Goal: Information Seeking & Learning: Check status

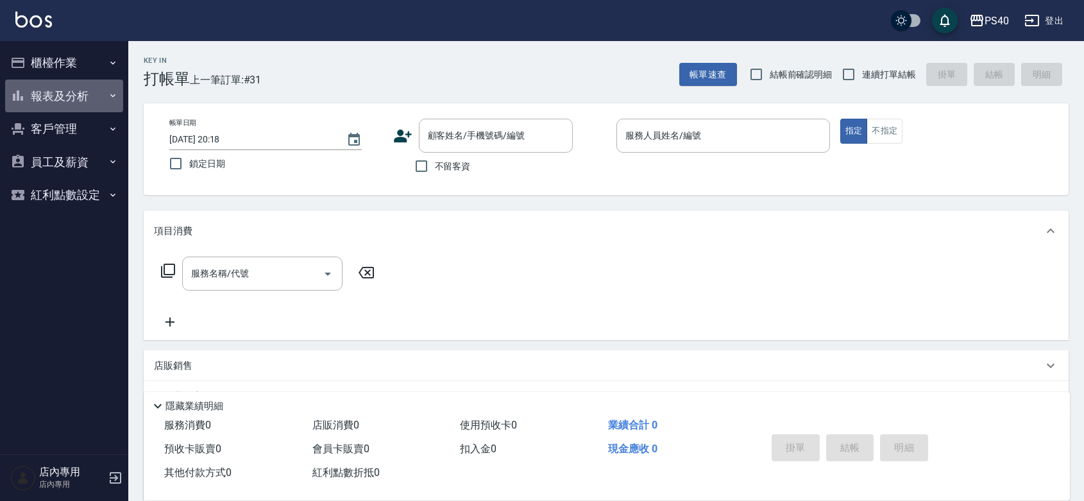
drag, startPoint x: 75, startPoint y: 87, endPoint x: 89, endPoint y: 109, distance: 26.2
click at [76, 85] on button "報表及分析" at bounding box center [64, 96] width 118 height 33
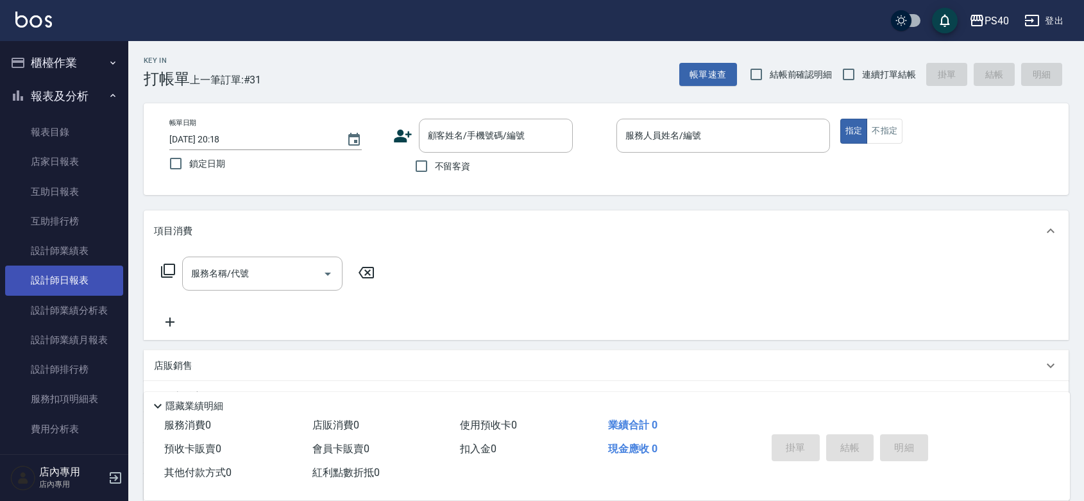
click at [94, 282] on link "設計師日報表" at bounding box center [64, 281] width 118 height 30
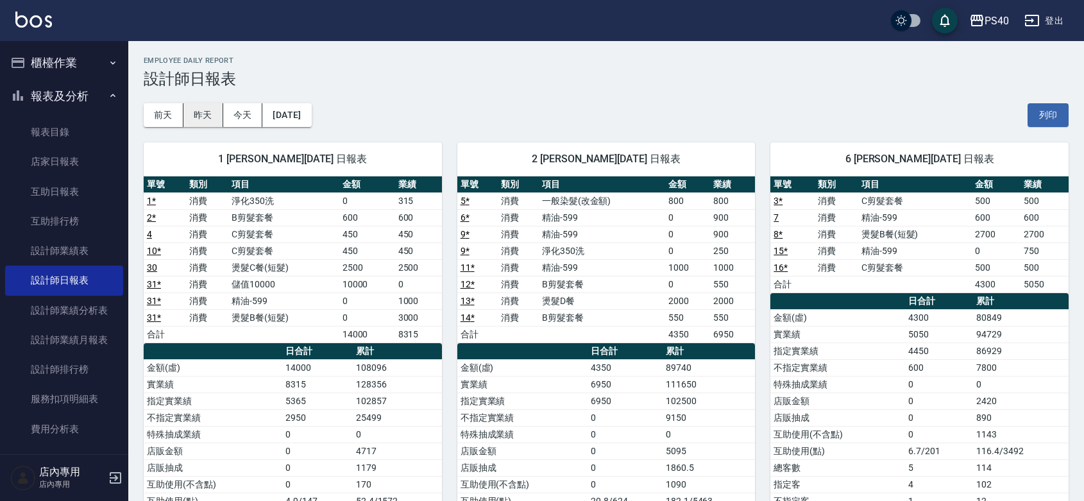
click at [196, 123] on button "昨天" at bounding box center [203, 115] width 40 height 24
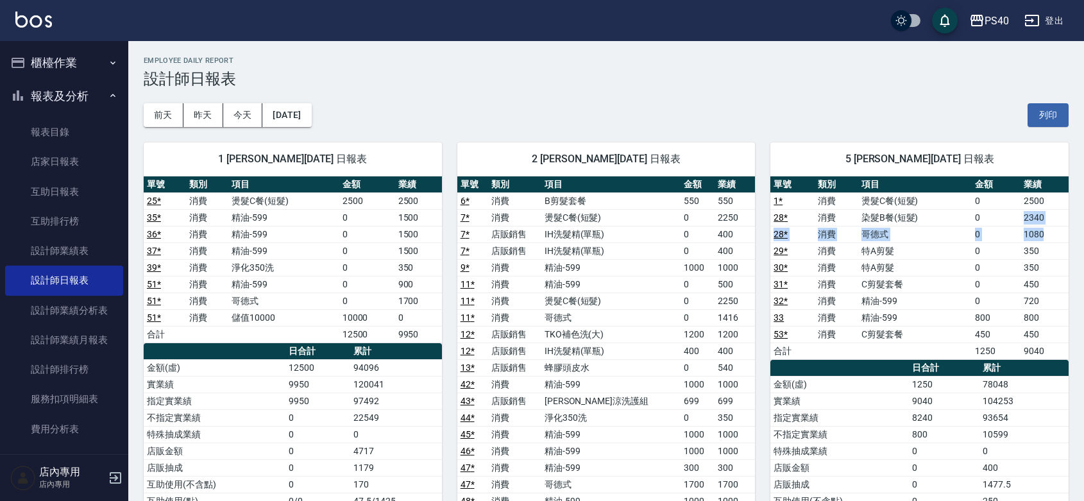
drag, startPoint x: 1048, startPoint y: 235, endPoint x: 1011, endPoint y: 214, distance: 42.3
click at [1011, 214] on tbody "1 * 消費 燙髮C餐(短髮) 0 2500 28 * 消費 染髮B餐(短髮) 0 2340 28 * 消費 哥德式 0 1080 29 * 消費 特A剪髮 …" at bounding box center [920, 275] width 298 height 167
click at [1011, 214] on td "0" at bounding box center [996, 217] width 48 height 17
click at [226, 116] on button "今天" at bounding box center [243, 115] width 40 height 24
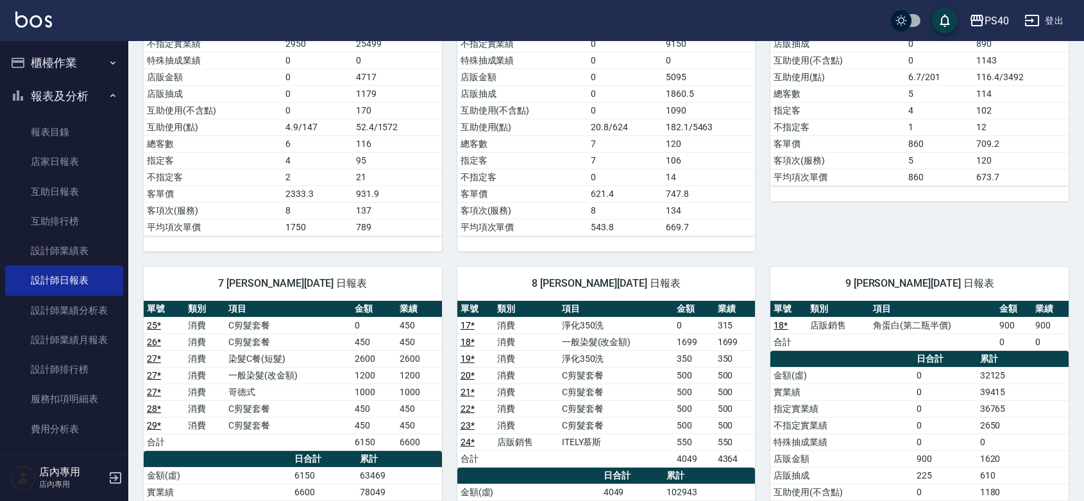
scroll to position [561, 0]
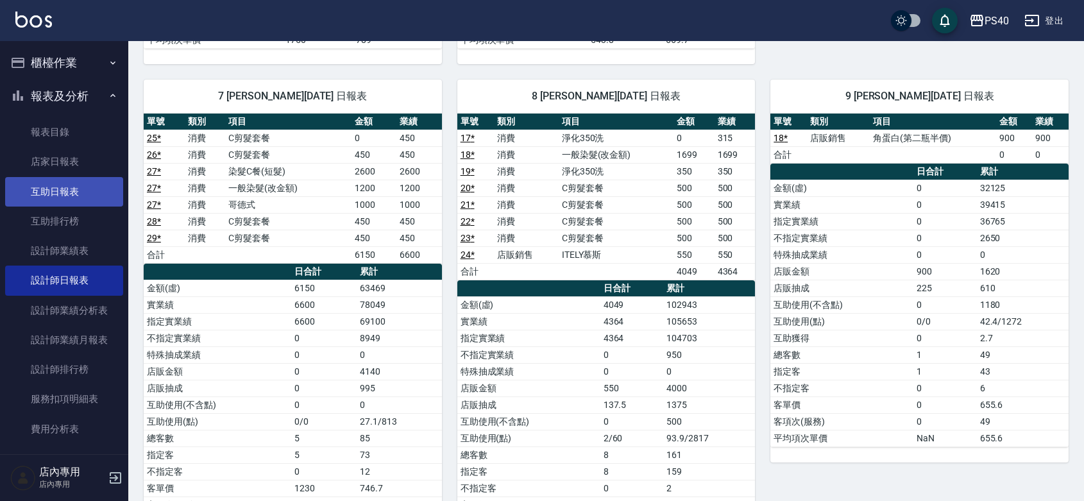
click at [84, 184] on link "互助日報表" at bounding box center [64, 192] width 118 height 30
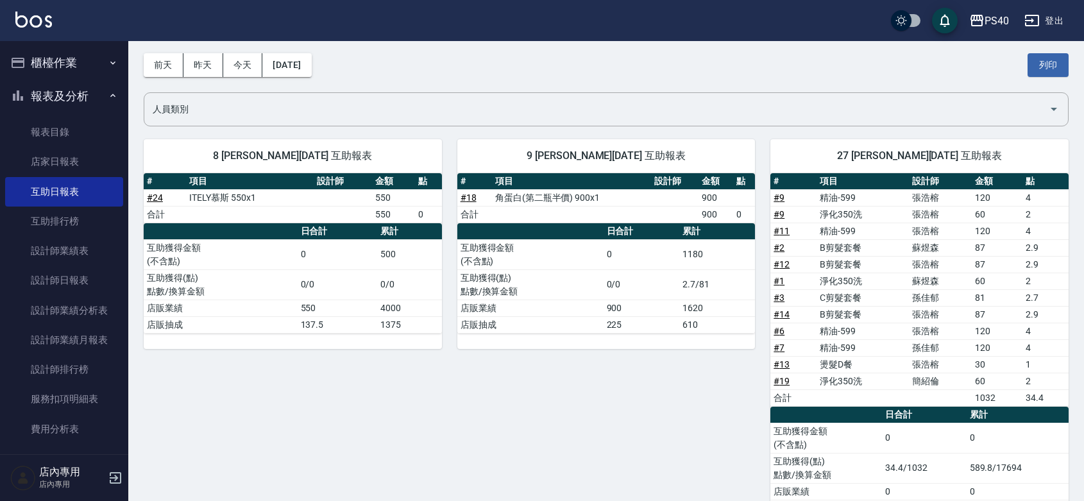
scroll to position [99, 0]
